Goal: Task Accomplishment & Management: Manage account settings

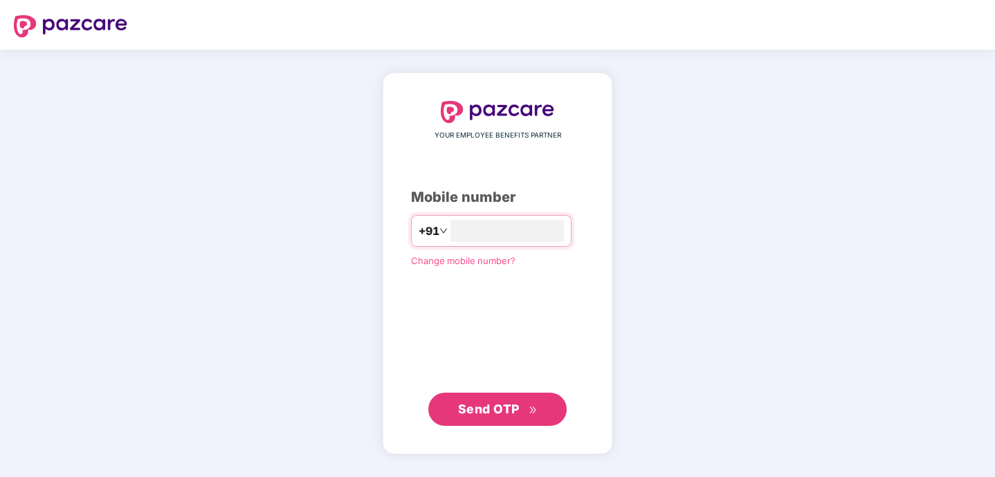
click at [498, 415] on span "Send OTP" at bounding box center [489, 409] width 62 height 15
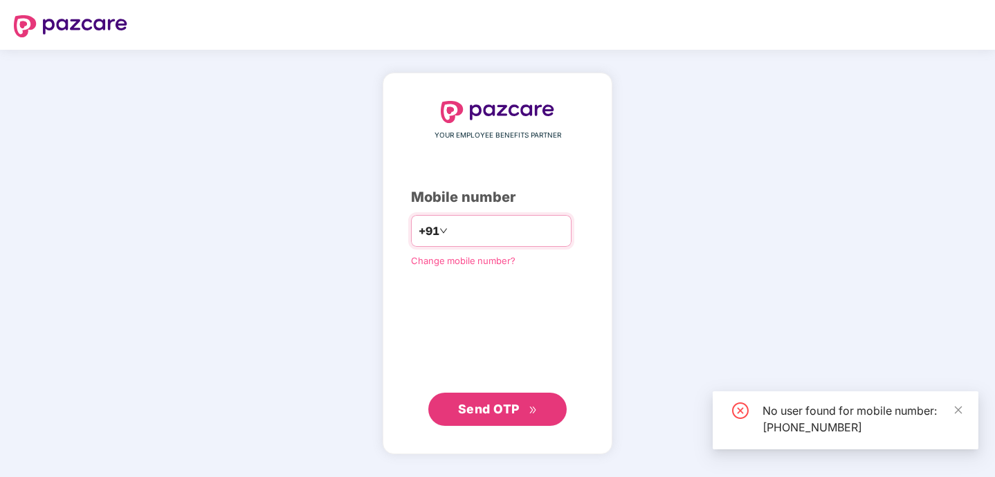
click at [512, 226] on input "**********" at bounding box center [507, 231] width 113 height 22
click at [520, 231] on input "**********" at bounding box center [507, 231] width 113 height 22
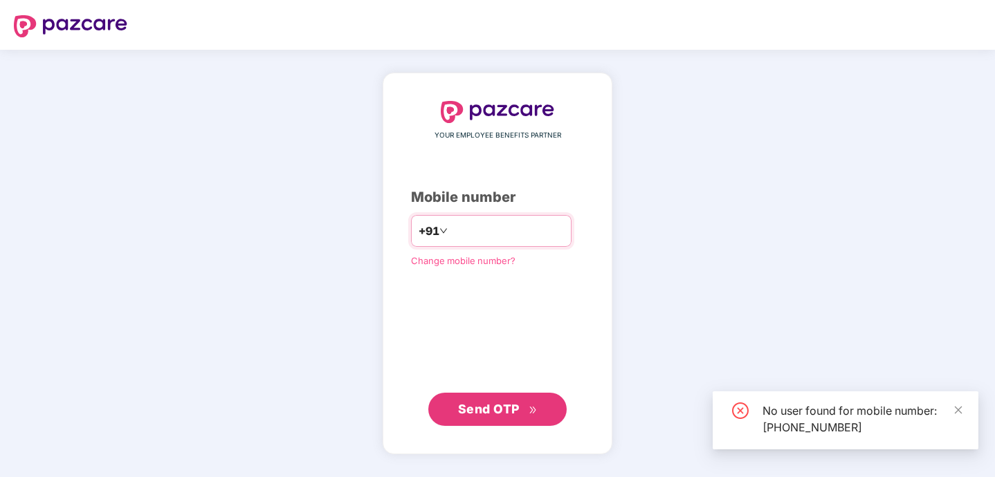
click at [520, 231] on input "**********" at bounding box center [507, 231] width 113 height 22
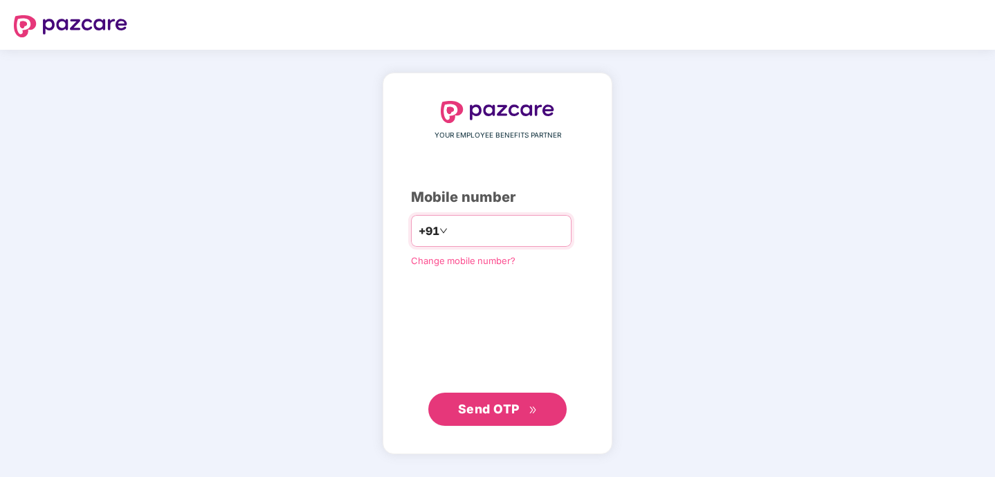
click at [521, 232] on input "**********" at bounding box center [507, 231] width 113 height 22
type input "*"
type input "**********"
click at [507, 407] on span "Send OTP" at bounding box center [489, 409] width 62 height 15
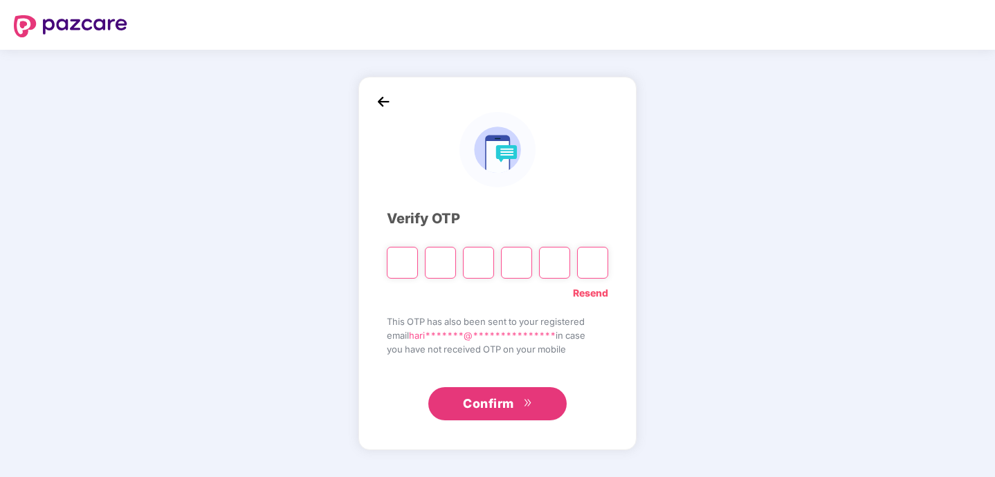
type input "*"
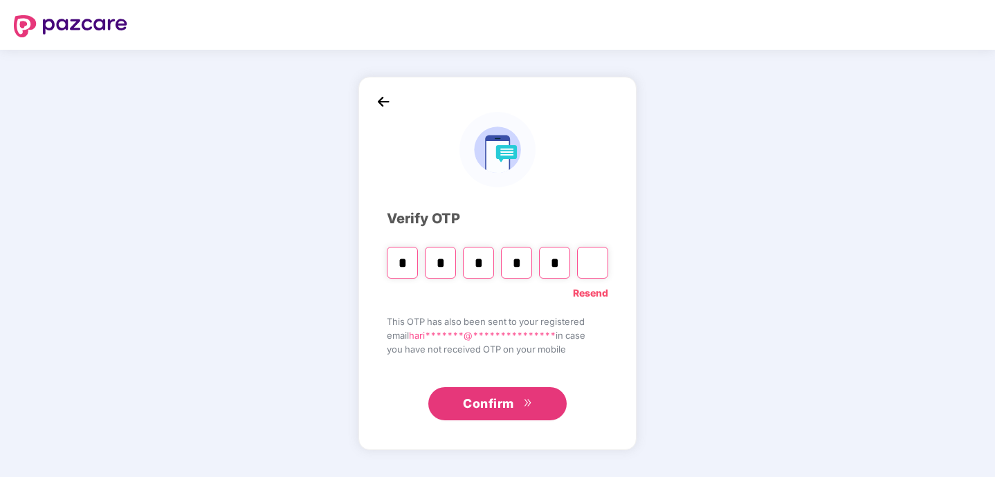
type input "*"
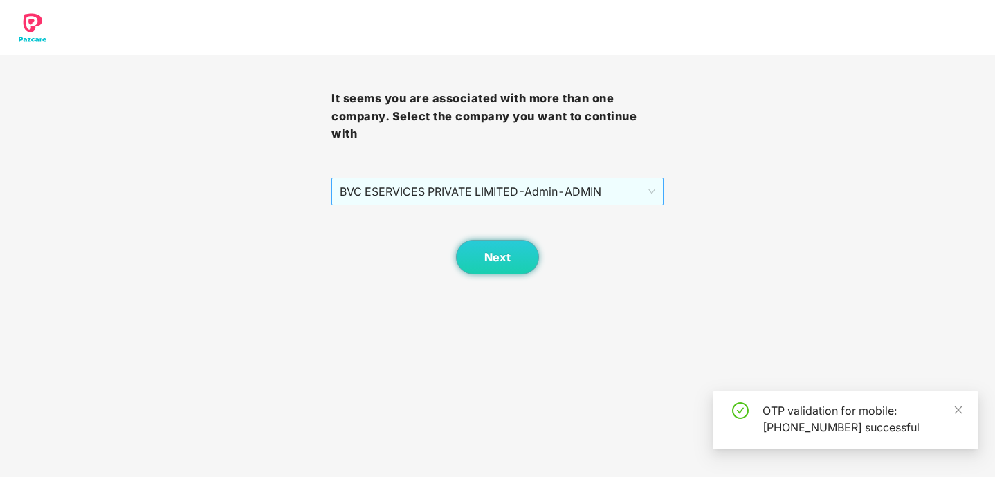
click at [552, 192] on span "BVC ESERVICES PRIVATE LIMITED - Admin - ADMIN" at bounding box center [497, 192] width 315 height 26
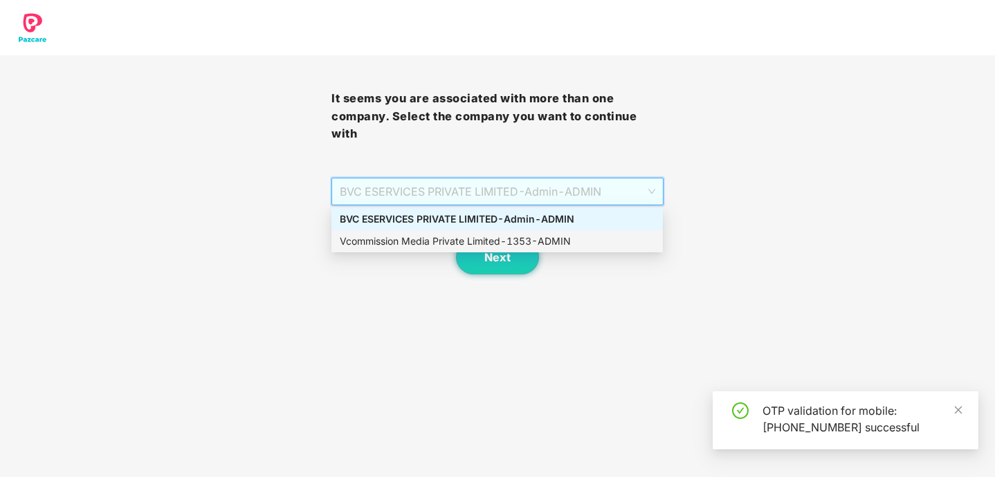
click at [528, 230] on div "Vcommission Media Private Limited - 1353 - ADMIN" at bounding box center [496, 241] width 331 height 22
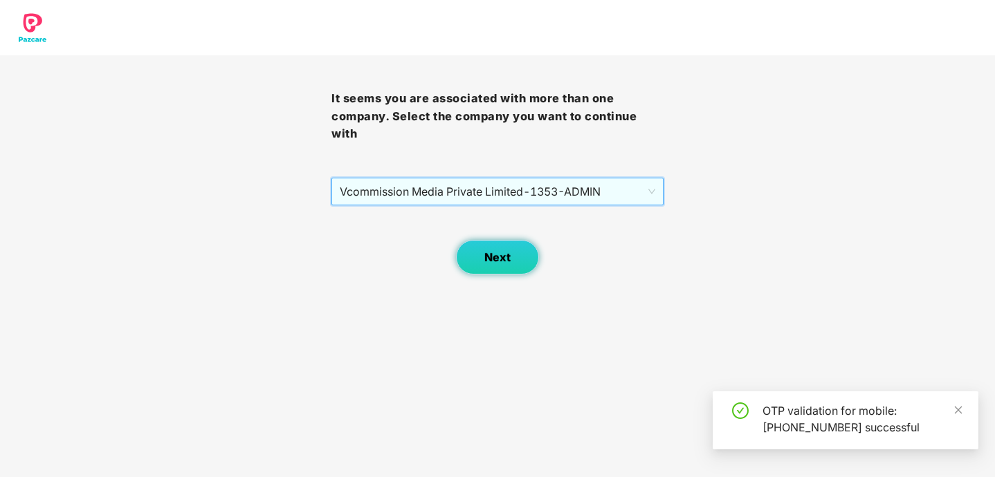
click at [513, 254] on button "Next" at bounding box center [497, 257] width 83 height 35
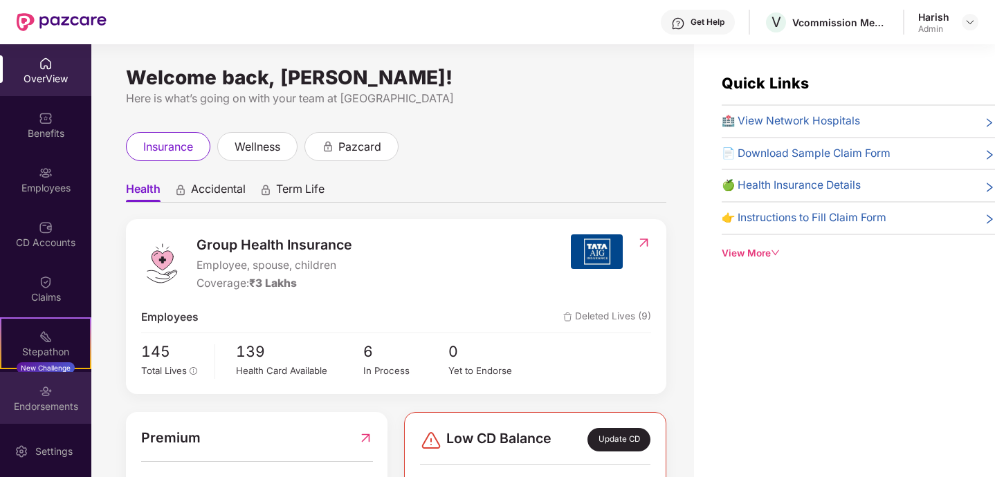
click at [42, 388] on img at bounding box center [46, 392] width 14 height 14
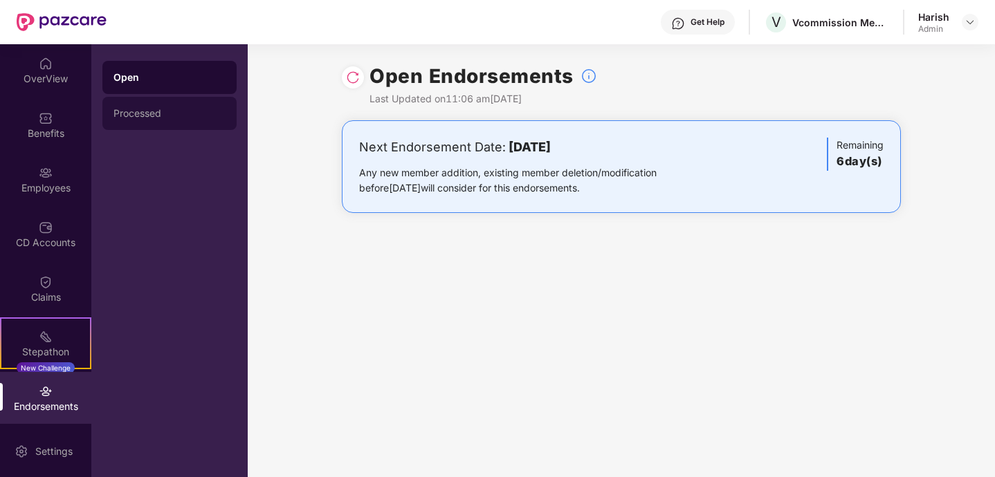
click at [142, 107] on div "Processed" at bounding box center [169, 113] width 134 height 33
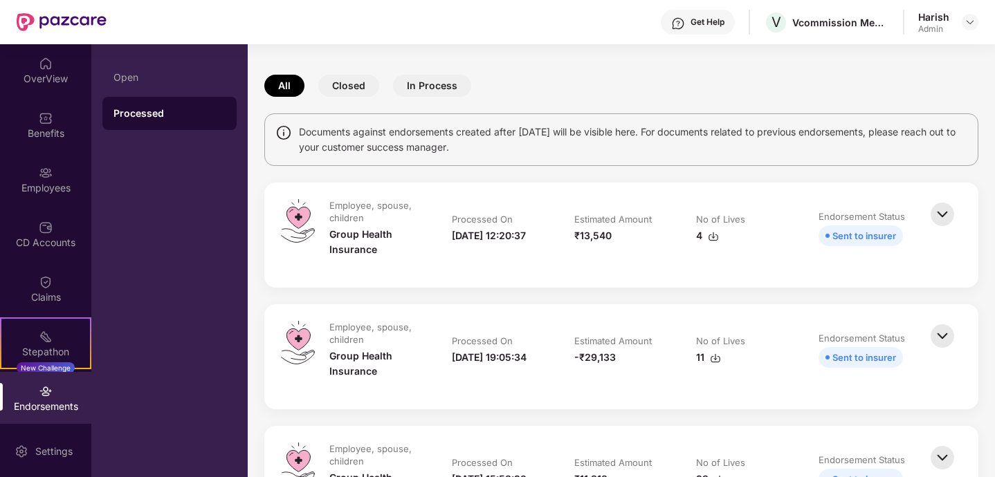
scroll to position [38, 0]
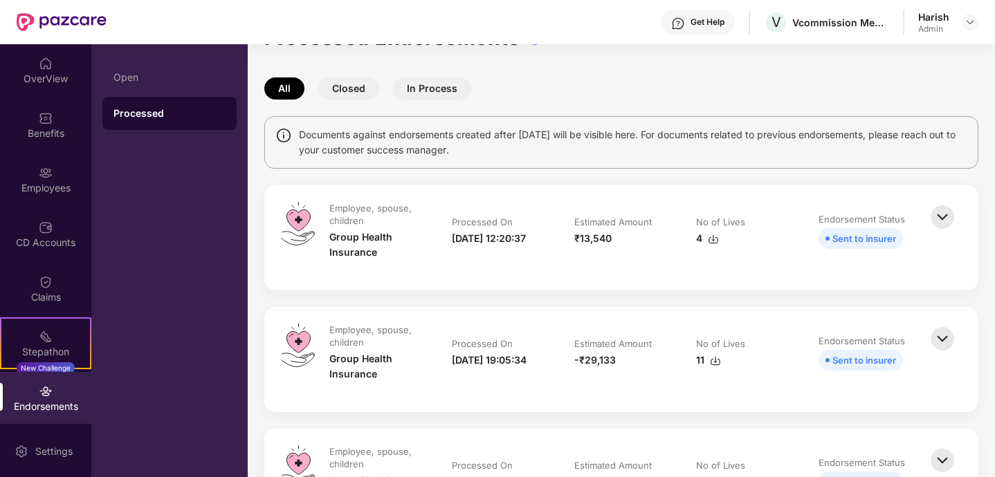
click at [944, 336] on img at bounding box center [942, 339] width 30 height 30
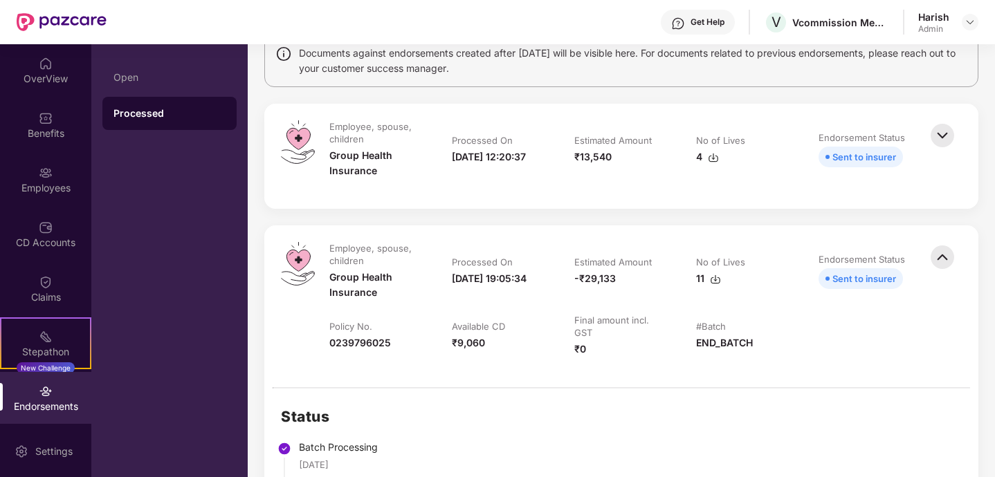
scroll to position [119, 0]
click at [943, 138] on img at bounding box center [942, 136] width 30 height 30
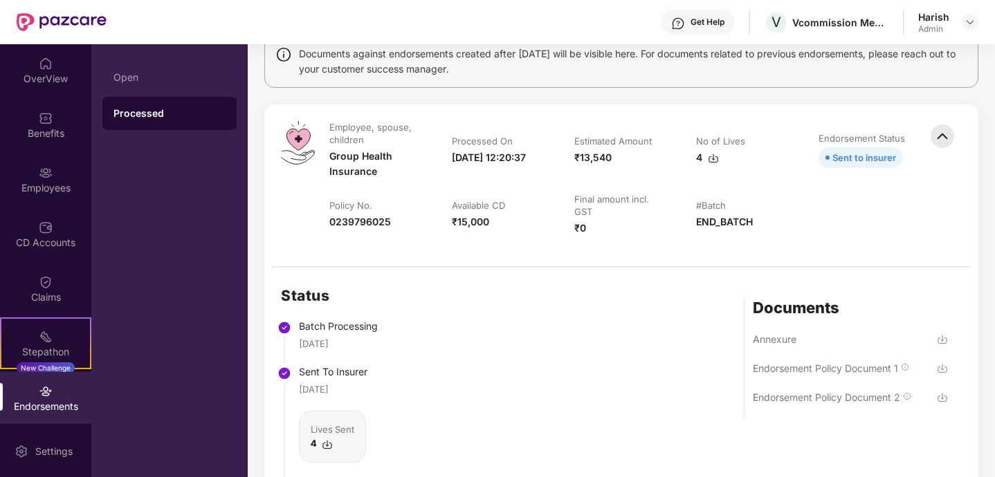
click at [943, 138] on img at bounding box center [942, 136] width 30 height 30
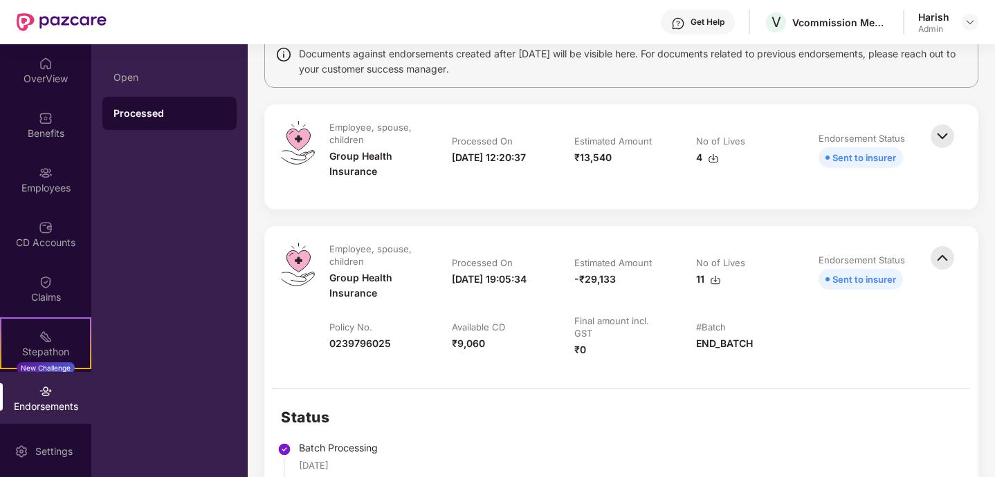
click at [943, 134] on img at bounding box center [942, 136] width 30 height 30
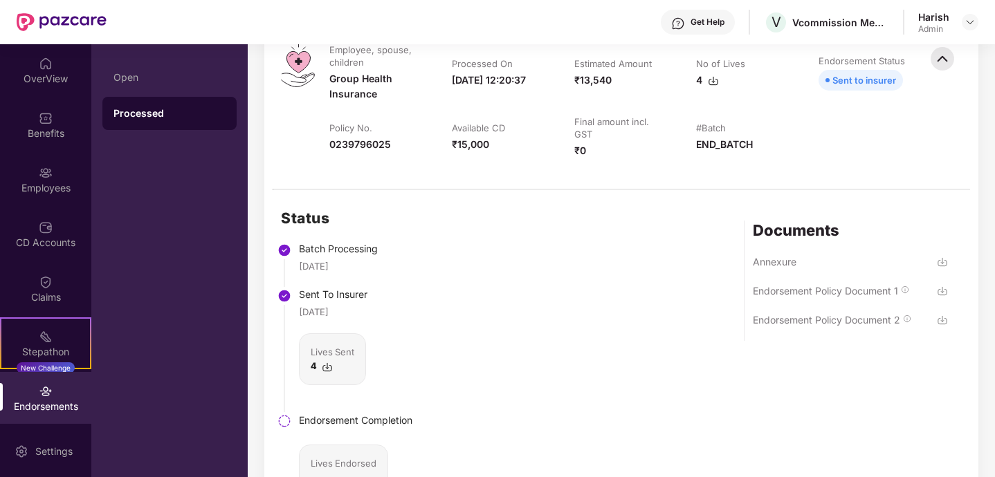
scroll to position [0, 0]
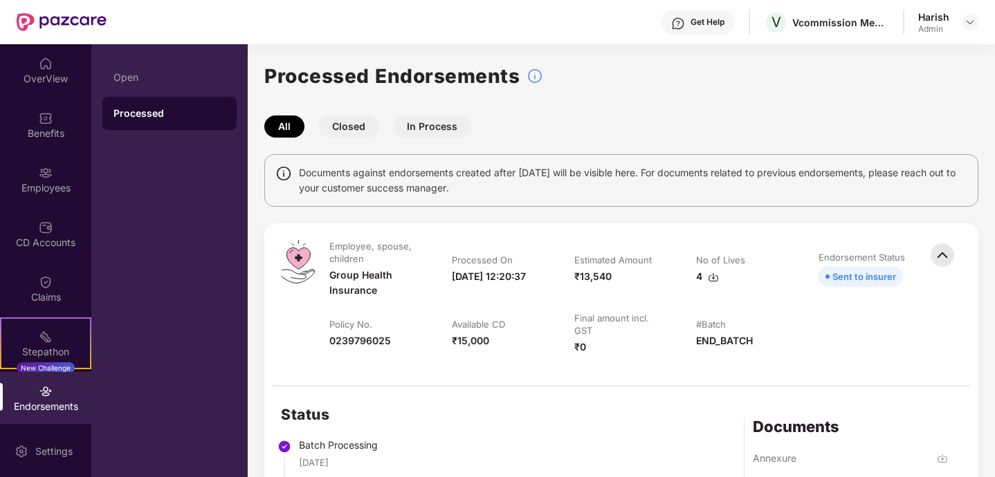
click at [362, 124] on button "Closed" at bounding box center [348, 127] width 61 height 22
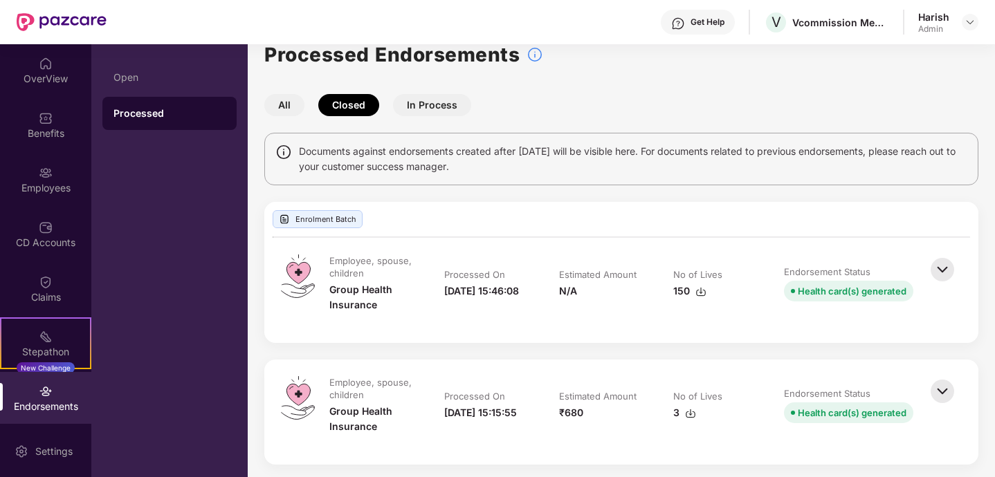
scroll to position [22, 0]
click at [293, 104] on button "All" at bounding box center [284, 104] width 40 height 22
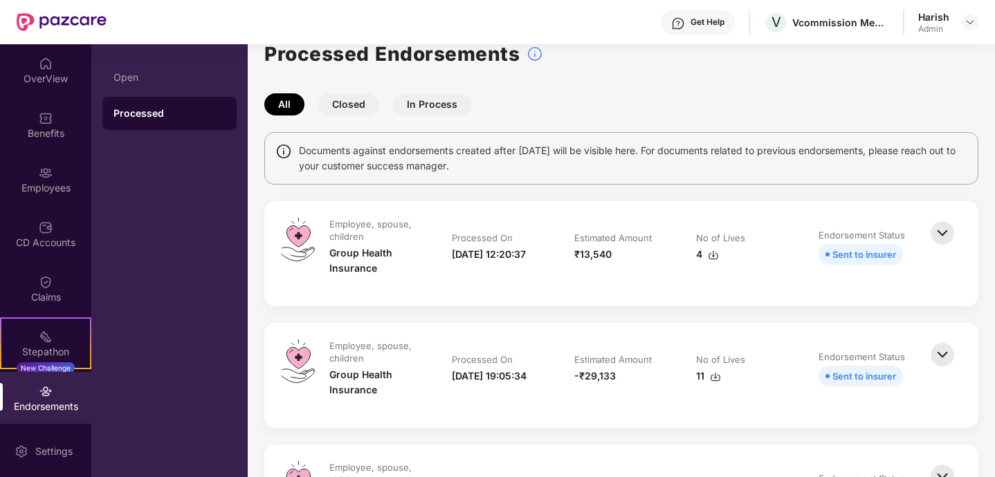
click at [433, 106] on button "In Process" at bounding box center [432, 104] width 78 height 22
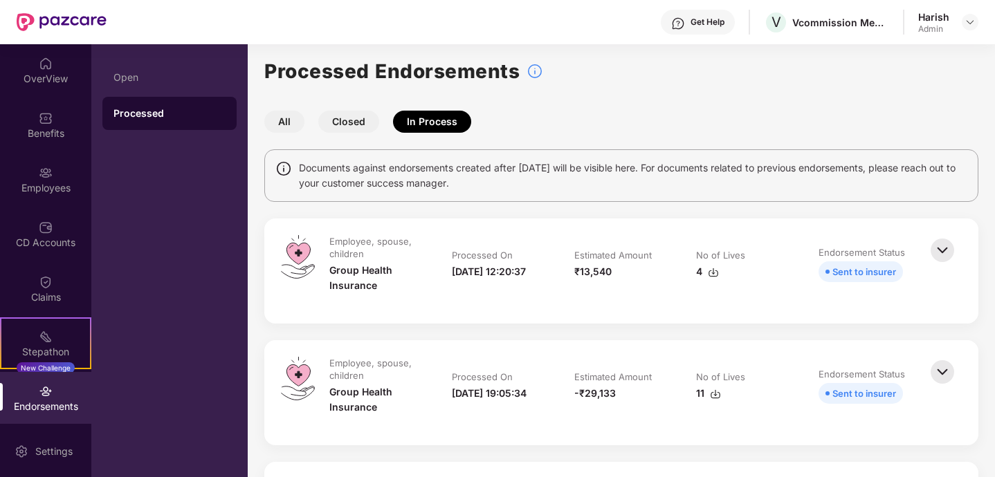
scroll to position [0, 0]
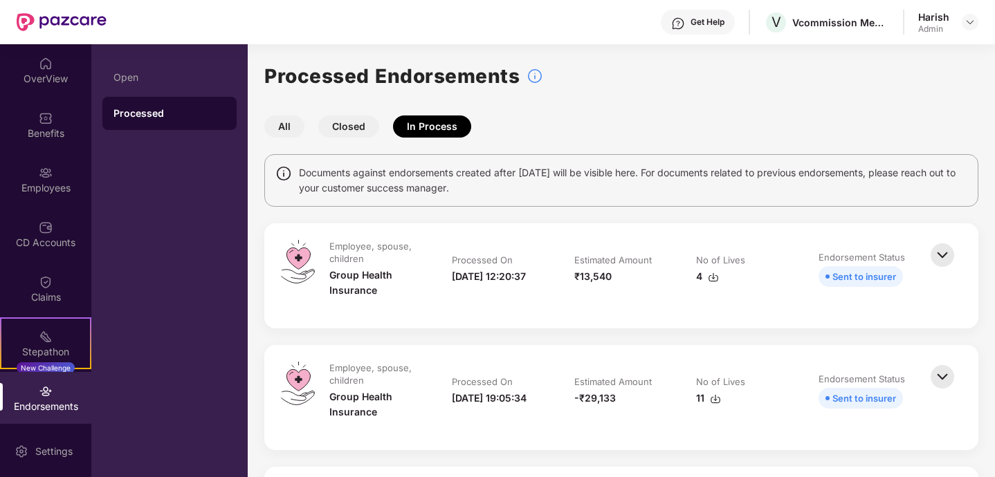
click at [284, 122] on button "All" at bounding box center [284, 127] width 40 height 22
